Goal: Transaction & Acquisition: Purchase product/service

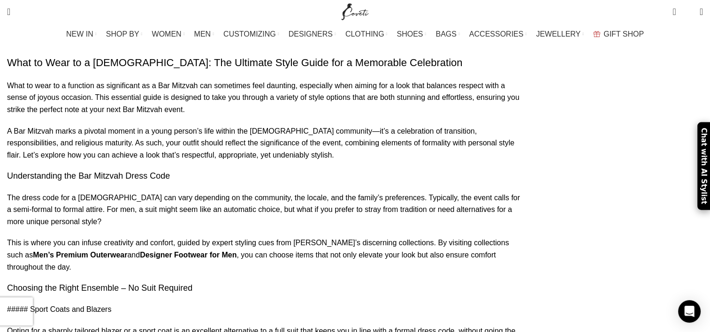
scroll to position [844, 0]
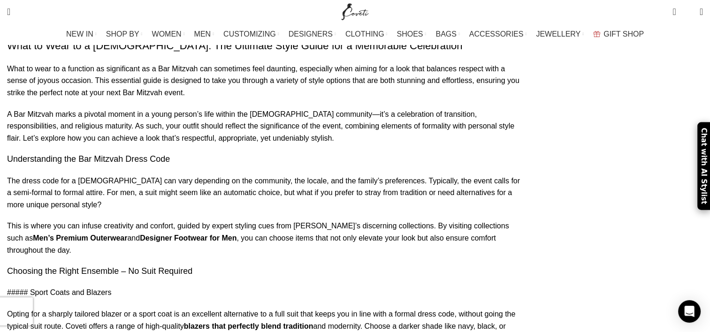
click at [293, 322] on link "blazers that perfectly blend tradition" at bounding box center [248, 326] width 129 height 8
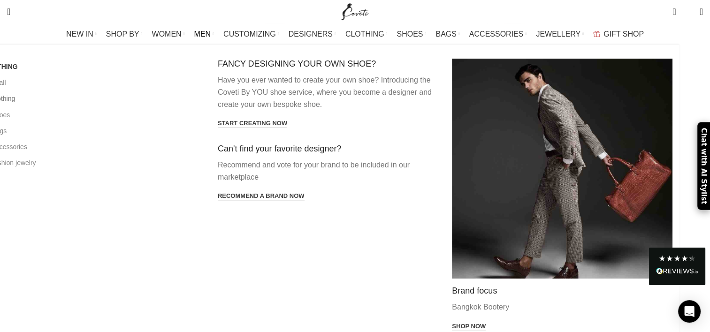
click at [98, 99] on link "All clothing" at bounding box center [94, 99] width 220 height 16
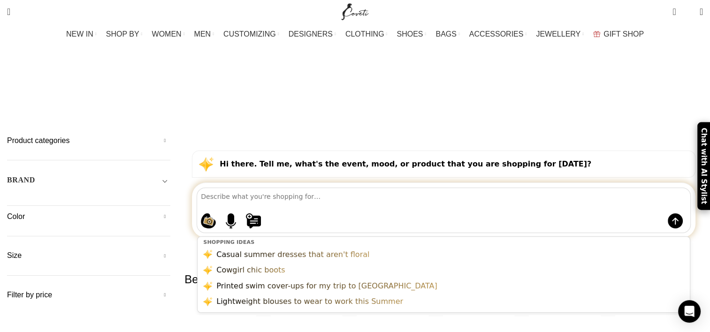
click at [312, 188] on textarea at bounding box center [445, 196] width 489 height 16
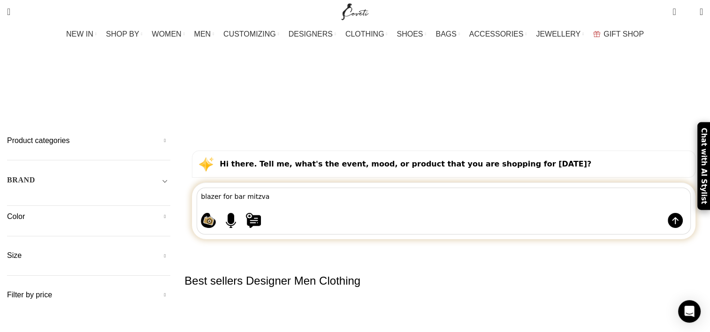
type textarea "blazer for bar mitzvah"
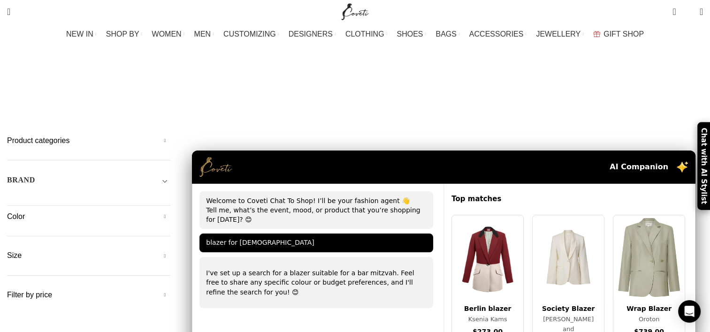
type textarea "mens blazer for bar mitzvah"
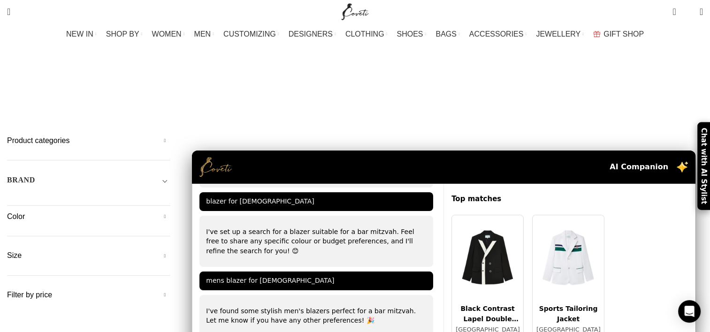
scroll to position [60, 0]
click at [459, 215] on img at bounding box center [487, 257] width 71 height 84
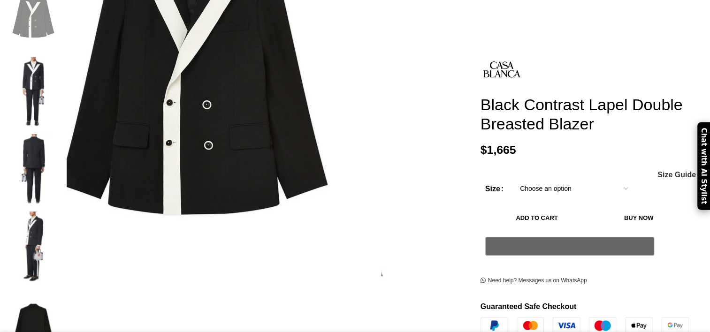
scroll to position [234, 0]
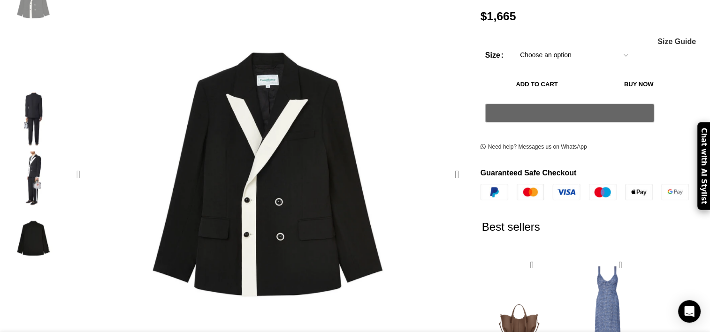
click at [62, 50] on img "2 / 5" at bounding box center [33, 60] width 57 height 55
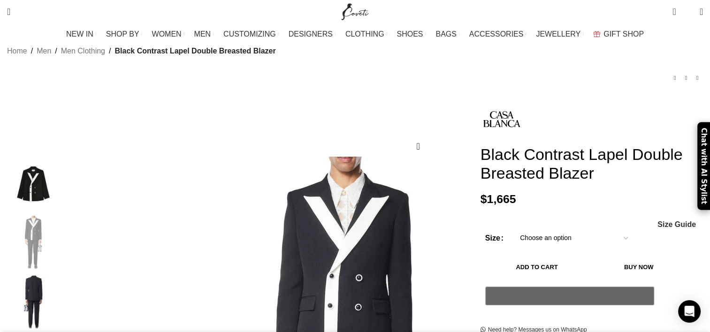
scroll to position [47, 0]
